Goal: Information Seeking & Learning: Learn about a topic

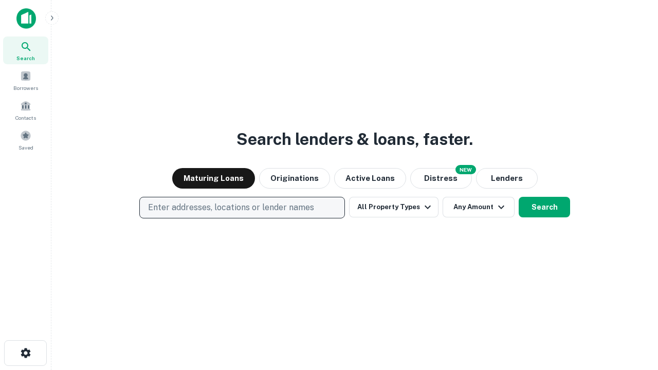
click at [242, 208] on p "Enter addresses, locations or lender names" at bounding box center [231, 208] width 166 height 12
type input "**********"
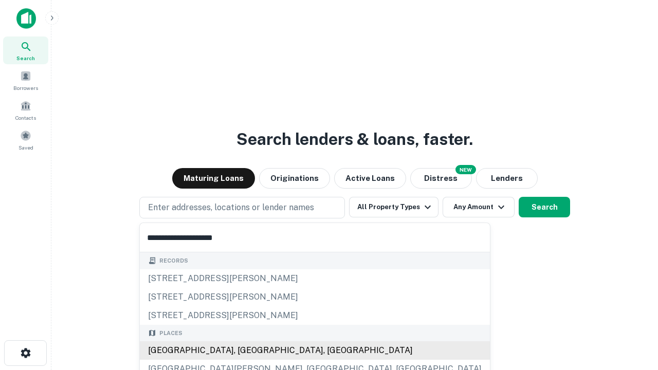
click at [246, 351] on div "Santa Monica, CA, USA" at bounding box center [315, 351] width 350 height 19
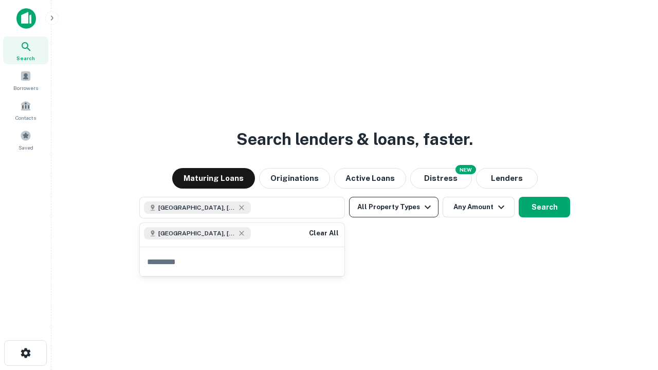
click at [394, 207] on button "All Property Types" at bounding box center [394, 207] width 90 height 21
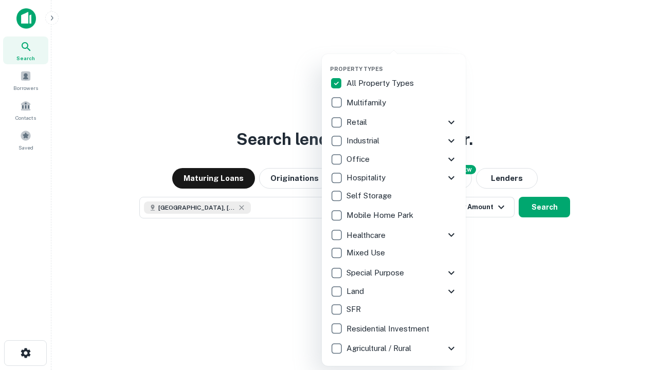
click at [402, 62] on button "button" at bounding box center [402, 62] width 144 height 1
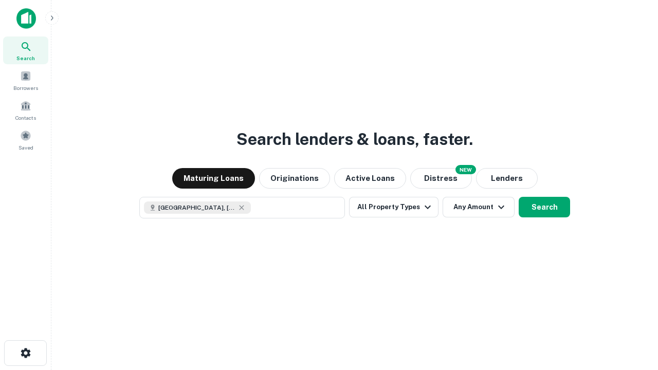
scroll to position [16, 0]
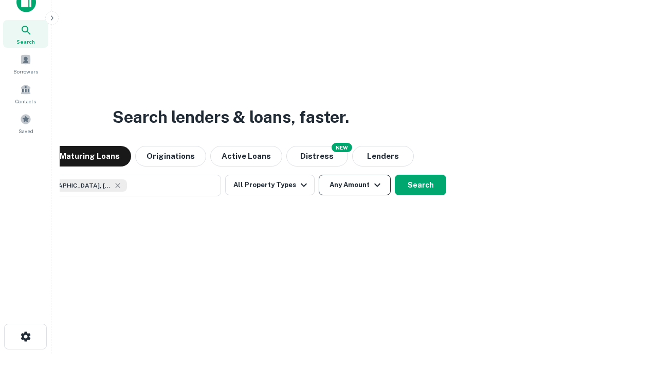
click at [319, 175] on button "Any Amount" at bounding box center [355, 185] width 72 height 21
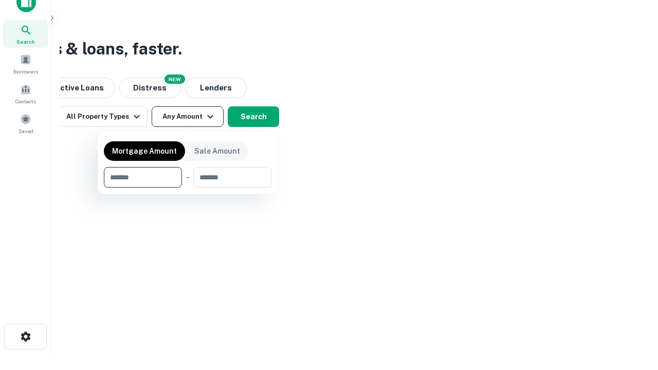
type input "*******"
click at [188, 188] on button "button" at bounding box center [188, 188] width 168 height 1
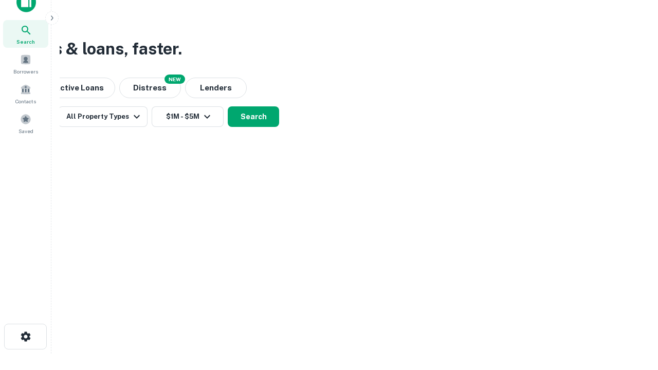
scroll to position [6, 190]
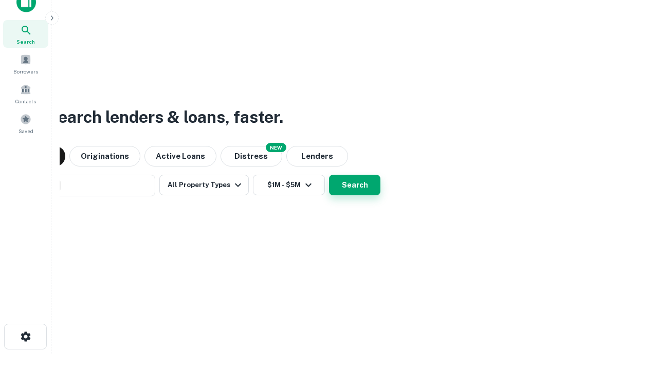
click at [329, 175] on button "Search" at bounding box center [354, 185] width 51 height 21
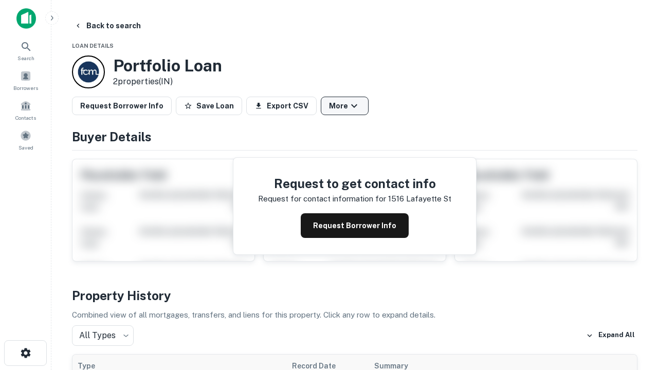
click at [345, 106] on button "More" at bounding box center [345, 106] width 48 height 19
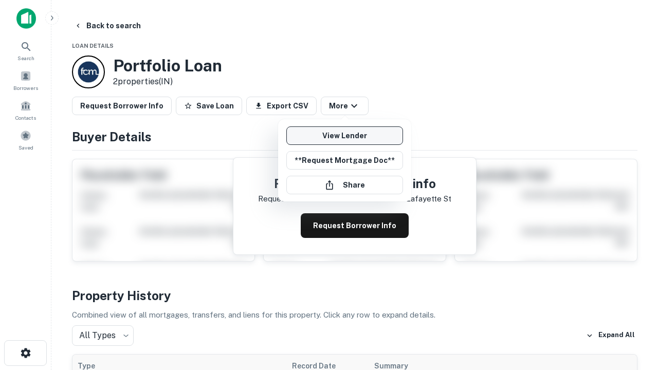
click at [345, 136] on link "View Lender" at bounding box center [345, 136] width 117 height 19
